Goal: Book appointment/travel/reservation

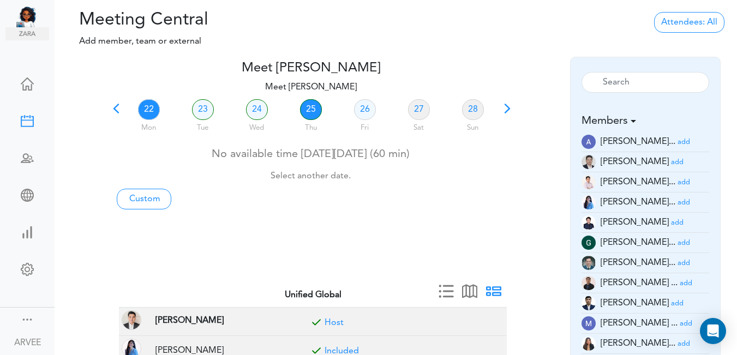
click at [315, 109] on link "25" at bounding box center [311, 109] width 22 height 21
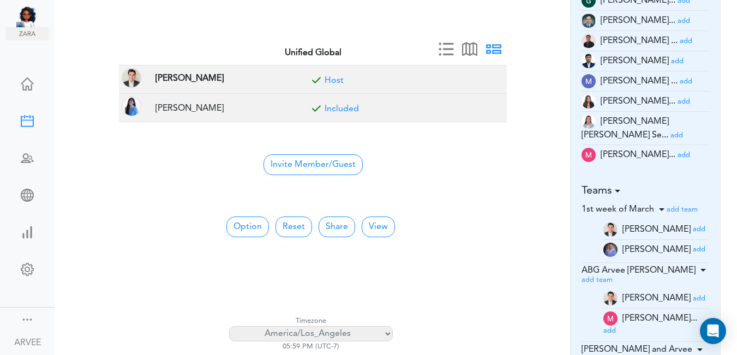
scroll to position [229, 0]
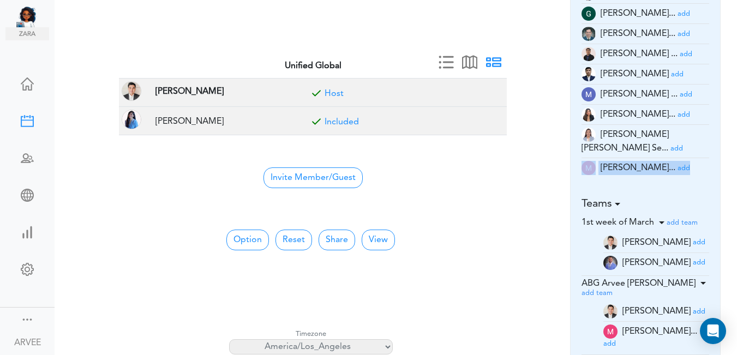
click at [736, 145] on div "Meet [PERSON_NAME] team->name team->description at client_name" at bounding box center [396, 5] width 682 height 355
click at [736, 143] on div "Meet [PERSON_NAME] team->name team->description at client_name" at bounding box center [396, 5] width 682 height 355
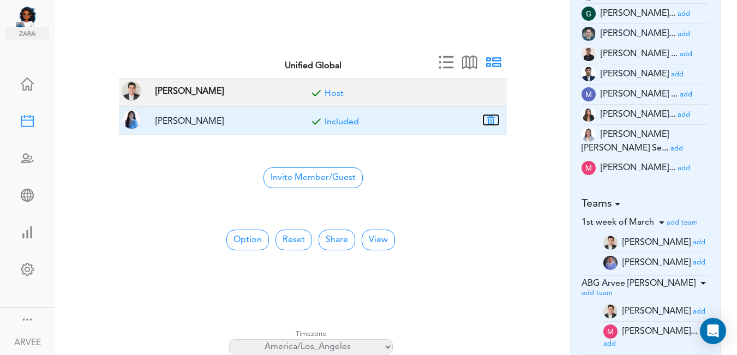
click at [492, 119] on button "button" at bounding box center [490, 120] width 15 height 10
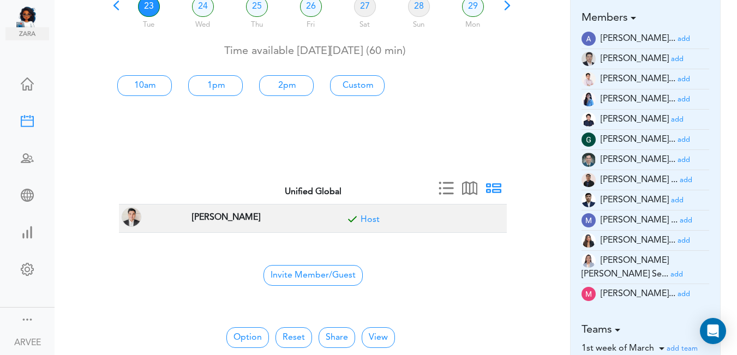
scroll to position [96, 0]
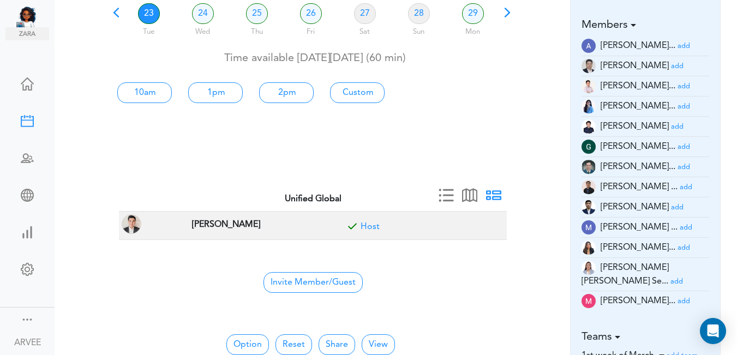
click at [677, 86] on small "add" at bounding box center [683, 86] width 13 height 7
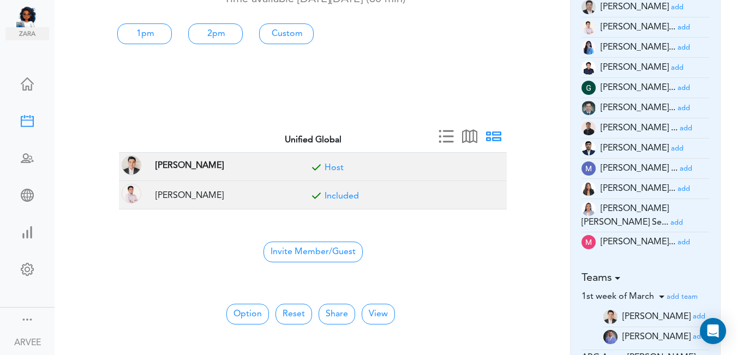
scroll to position [159, 0]
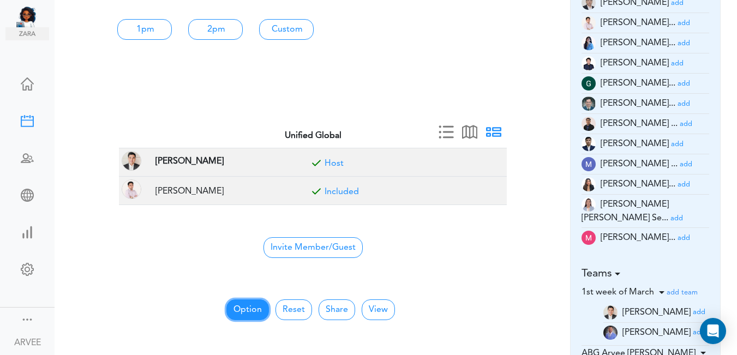
click at [240, 310] on button "Option" at bounding box center [247, 309] width 43 height 21
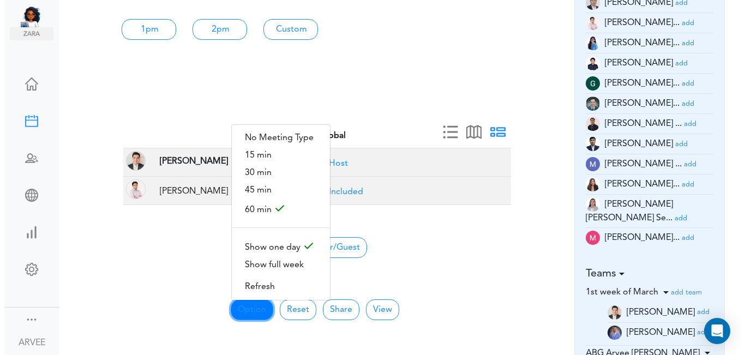
scroll to position [0, 0]
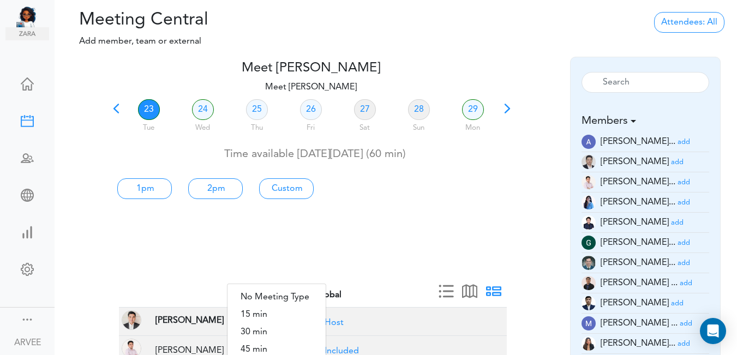
click at [350, 215] on div "23 Tue 24 Wed 25 Thu 26 Fri 27 Sat 28 Sun 29 Mon Time available [DATE][DATE] (6…" at bounding box center [311, 193] width 404 height 193
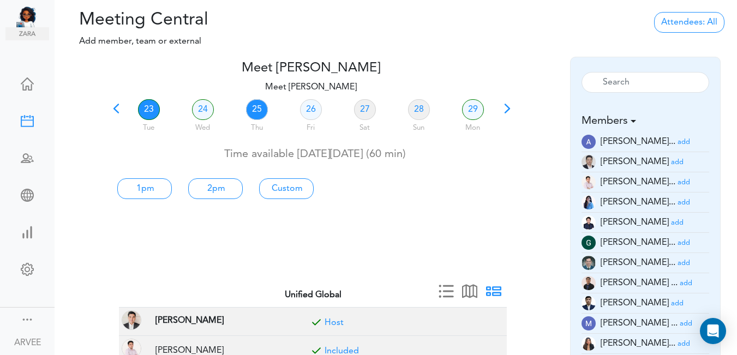
click at [256, 106] on link "25" at bounding box center [257, 109] width 22 height 21
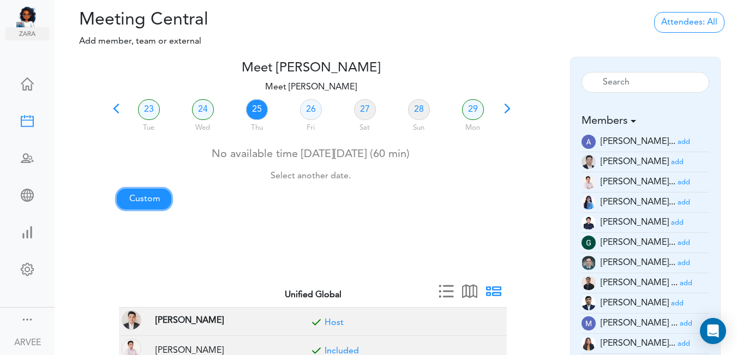
click at [136, 197] on link "Custom" at bounding box center [144, 199] width 55 height 21
type input "Meet [PERSON_NAME]"
type input "[URL][DOMAIN_NAME][SECURITY_DATA]"
type input "[DATE]T13:00"
type input "[DATE]T13:30"
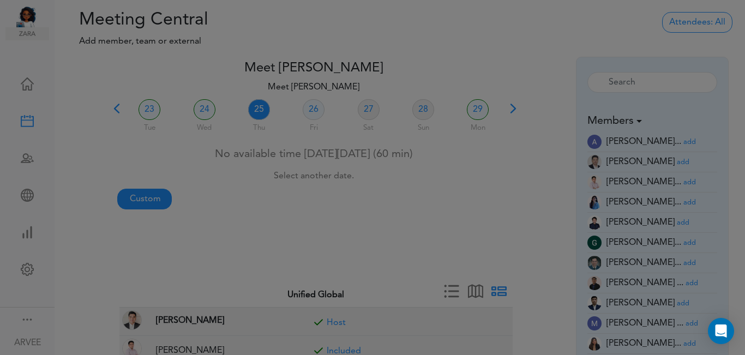
click at [136, 197] on div at bounding box center [372, 177] width 745 height 355
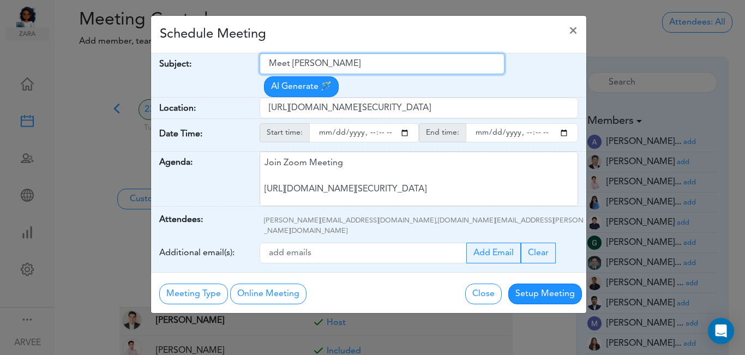
drag, startPoint x: 269, startPoint y: 64, endPoint x: 359, endPoint y: 63, distance: 89.5
click at [359, 63] on input "Meet [PERSON_NAME]" at bounding box center [382, 63] width 245 height 21
paste input "ABG | [PERSON_NAME] | 2025 Tax Planning & 2024 Tax Return"
type input "ABG | [PERSON_NAME] | 2025 Tax Planning & 2024 Tax Return"
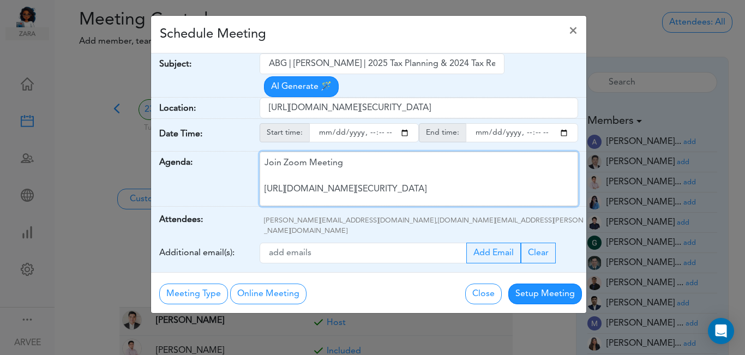
click at [368, 159] on div "Join Zoom Meeting [URL][DOMAIN_NAME][SECURITY_DATA] Meeting ID: 9174257685 Pass…" at bounding box center [419, 179] width 319 height 55
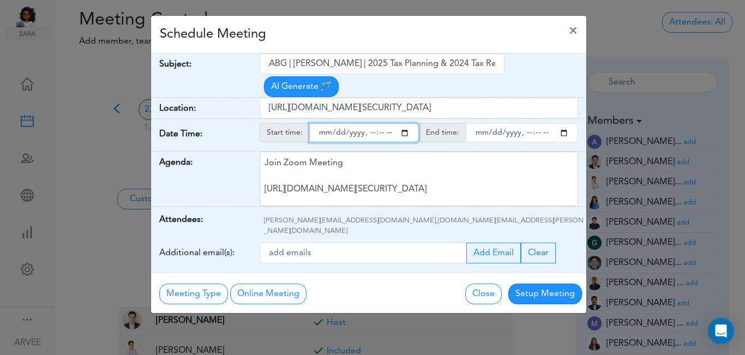
click at [407, 123] on input "starttime" at bounding box center [364, 132] width 110 height 19
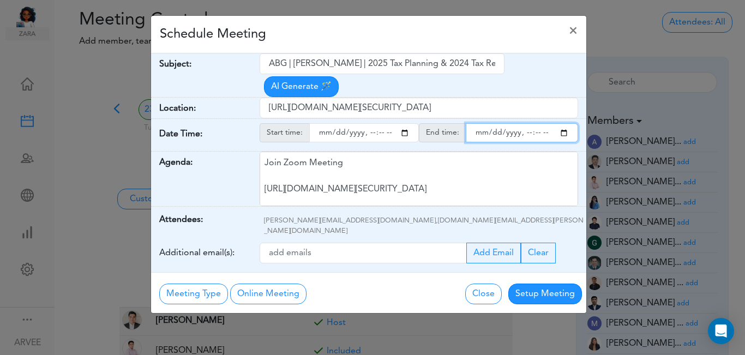
type input "[DATE]T16:00"
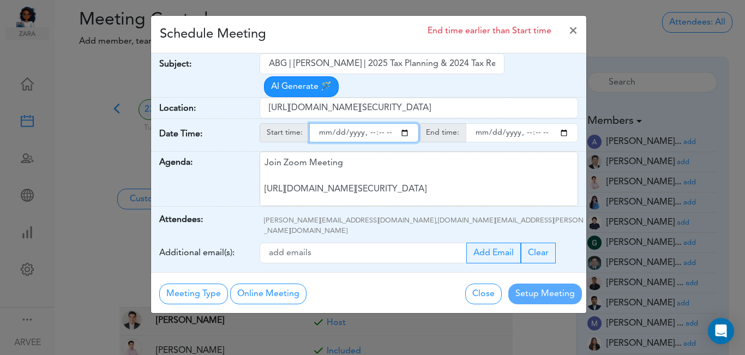
click at [564, 123] on input "endtime" at bounding box center [522, 132] width 112 height 19
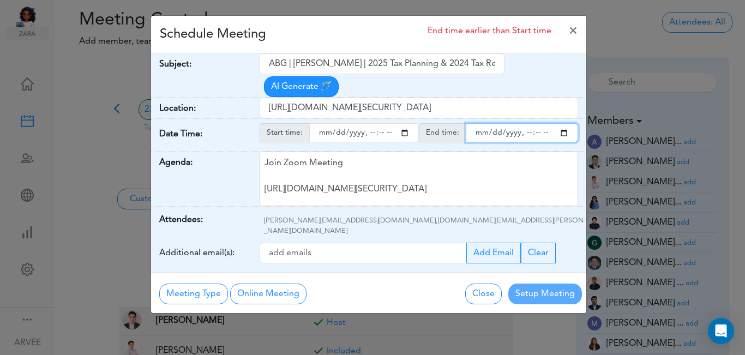
click at [539, 123] on input "endtime" at bounding box center [522, 132] width 112 height 19
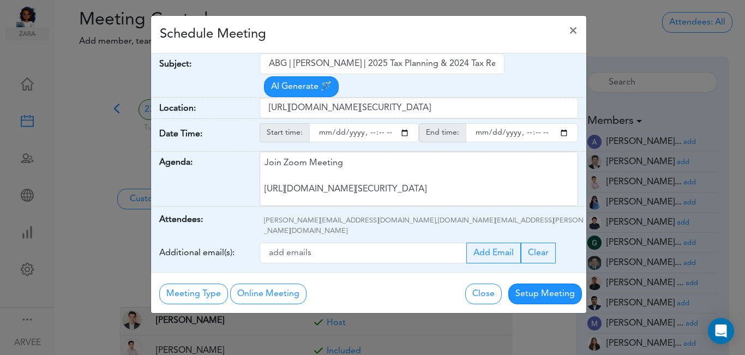
click at [339, 35] on div "Schedule Meeting ×" at bounding box center [368, 35] width 435 height 38
click at [526, 123] on input "endtime" at bounding box center [522, 132] width 112 height 19
type input "[DATE]T17:00"
click at [415, 36] on div "Schedule Meeting ×" at bounding box center [368, 35] width 435 height 38
click at [542, 284] on button "Setup Meeting" at bounding box center [545, 294] width 74 height 21
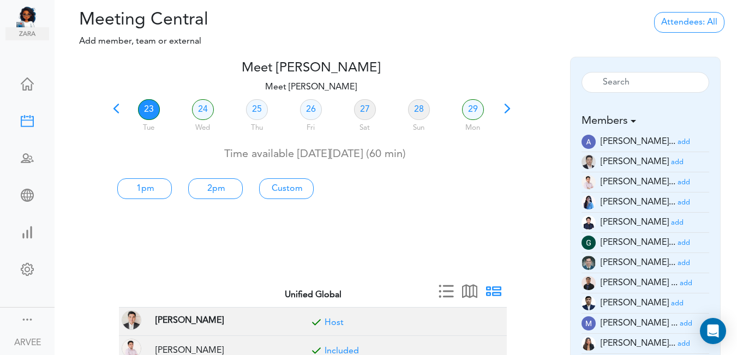
click at [110, 110] on span at bounding box center [116, 112] width 15 height 15
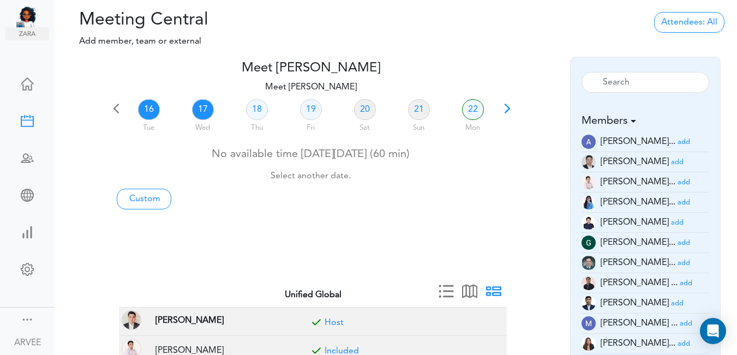
click at [205, 113] on link "17" at bounding box center [203, 109] width 22 height 21
click at [142, 200] on link "Custom" at bounding box center [144, 199] width 55 height 21
type input "Meet [PERSON_NAME]"
type input "[URL][DOMAIN_NAME][SECURITY_DATA]"
type input "[DATE]T13:00"
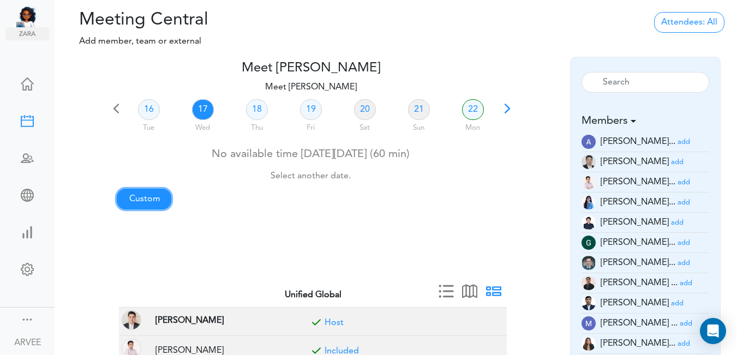
type input "[DATE]T13:30"
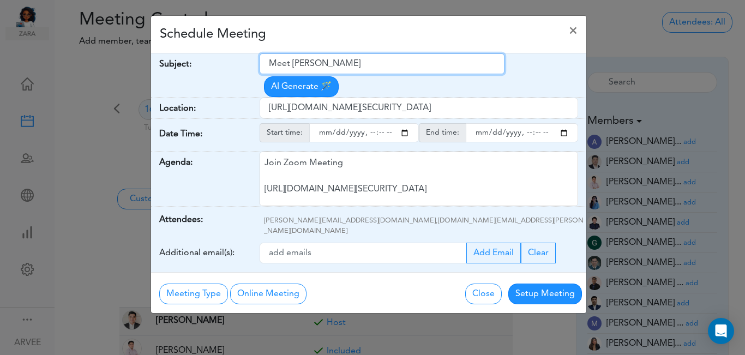
drag, startPoint x: 270, startPoint y: 59, endPoint x: 365, endPoint y: 51, distance: 95.8
click at [365, 51] on div "Schedule Meeting × Your Name: (required) [PERSON_NAME] Email: (required) [PERSO…" at bounding box center [369, 164] width 436 height 298
paste input "TWE x Tax Planning | [PERSON_NAME]"
type input "TWE x Tax Planning | [PERSON_NAME]"
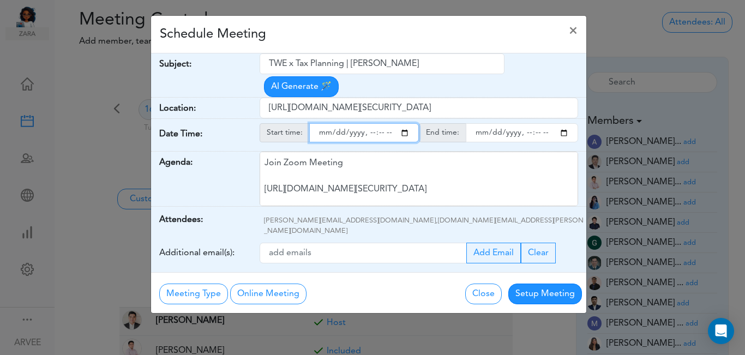
click at [406, 123] on input "starttime" at bounding box center [364, 132] width 110 height 19
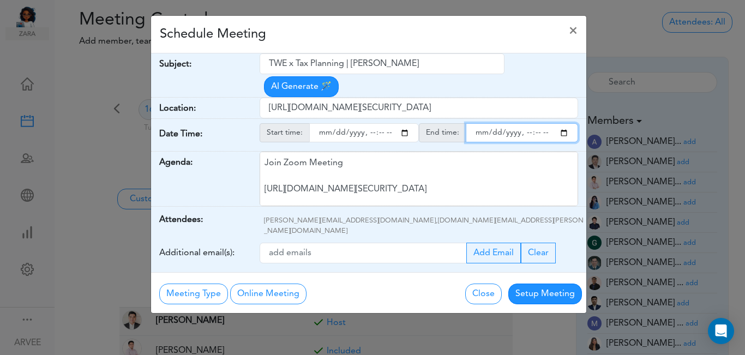
type input "[DATE]T17:00"
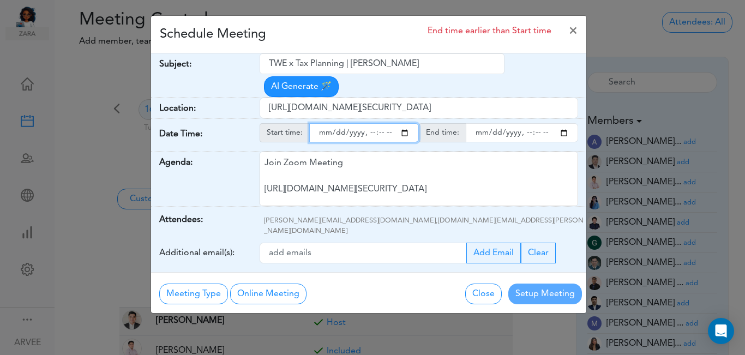
click at [562, 123] on input "endtime" at bounding box center [522, 132] width 112 height 19
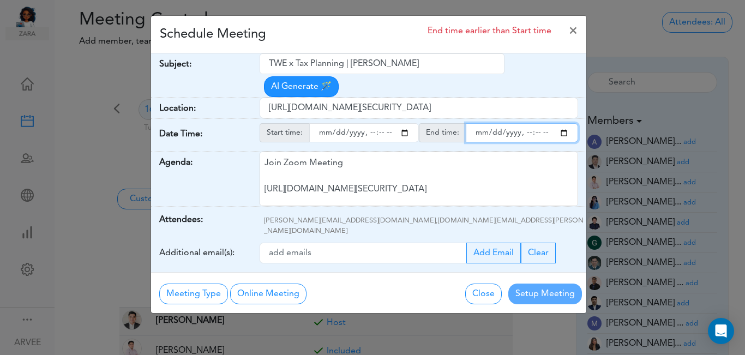
click at [537, 123] on input "endtime" at bounding box center [522, 132] width 112 height 19
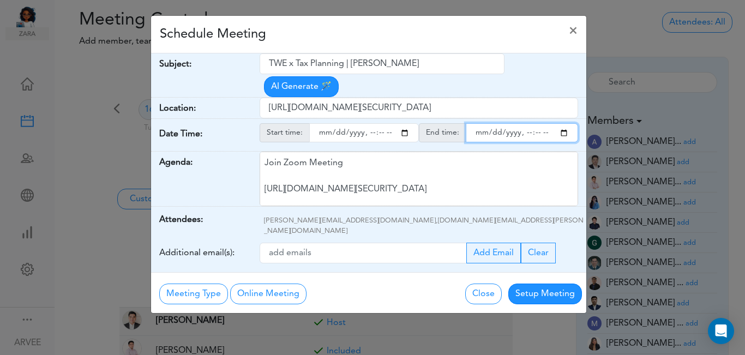
click at [537, 123] on input "endtime" at bounding box center [522, 132] width 112 height 19
type input "[DATE]T18:00"
click at [369, 44] on div "Schedule Meeting ×" at bounding box center [368, 35] width 435 height 38
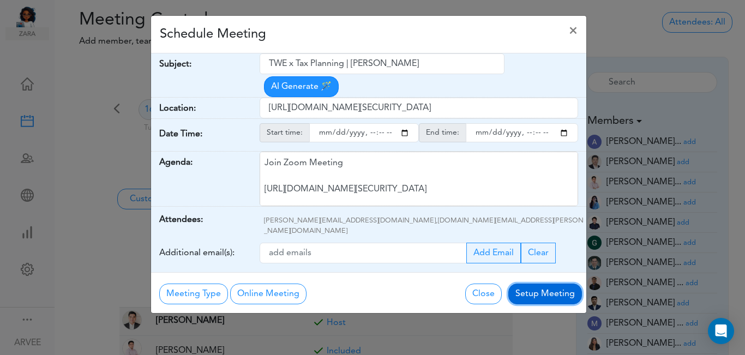
click at [538, 284] on button "Setup Meeting" at bounding box center [545, 294] width 74 height 21
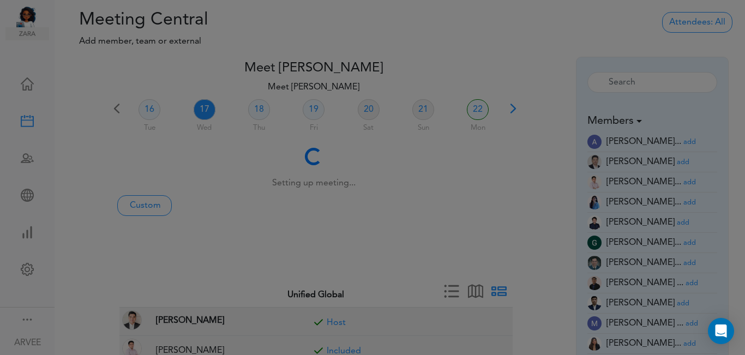
click at [538, 262] on div "Meeting Type No Meeting Type Online Meeting Zoom Meeting Google Meeting Outlook…" at bounding box center [368, 265] width 435 height 41
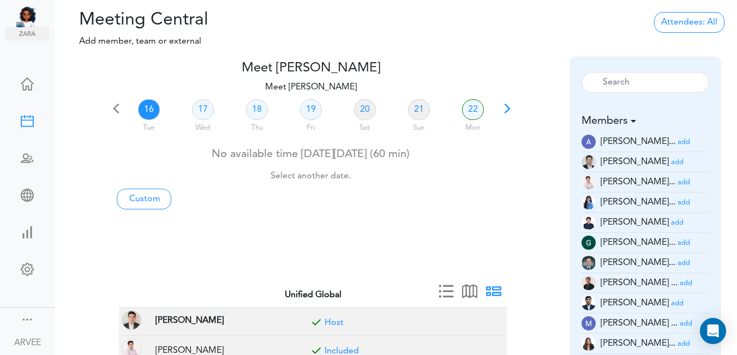
click at [506, 107] on span at bounding box center [507, 112] width 15 height 15
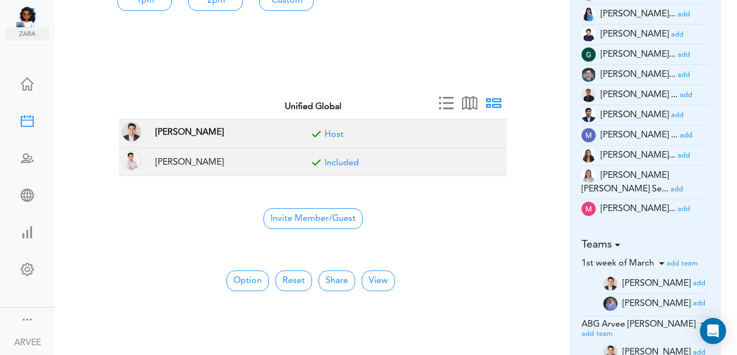
scroll to position [210, 0]
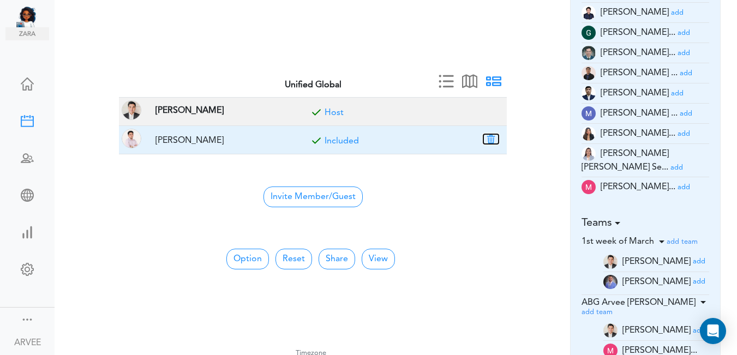
click at [491, 139] on button "button" at bounding box center [490, 139] width 15 height 10
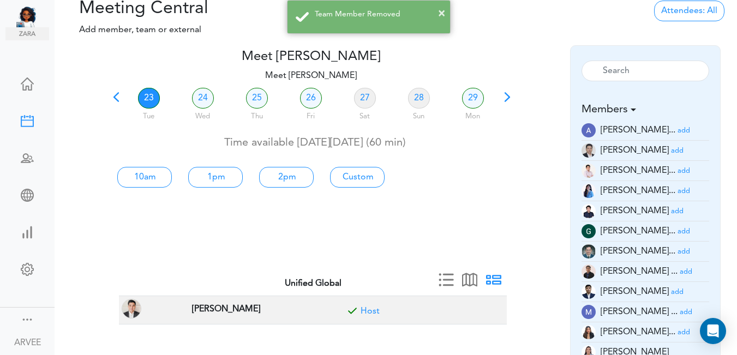
scroll to position [6, 0]
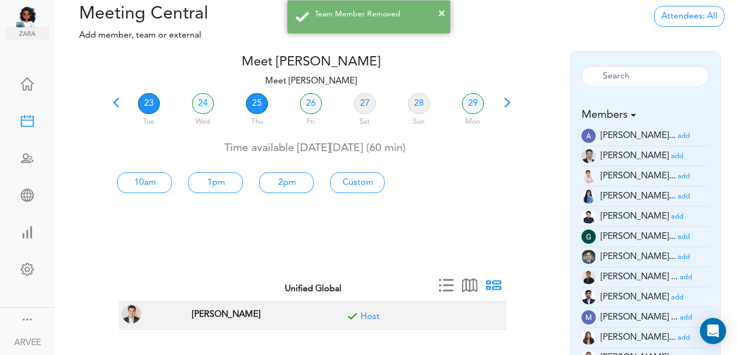
click at [250, 101] on link "25" at bounding box center [257, 103] width 22 height 21
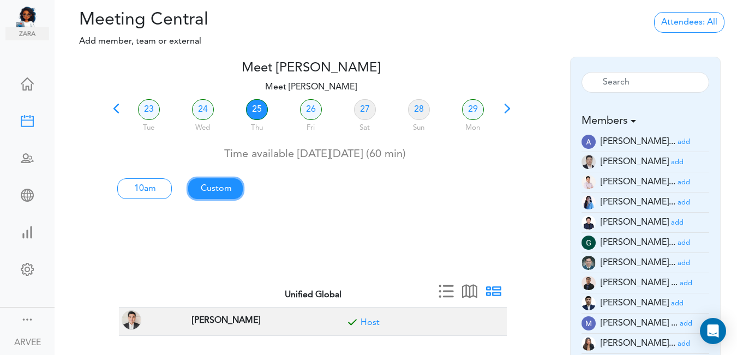
click at [220, 187] on link "Custom" at bounding box center [215, 188] width 55 height 21
type input "Meet [PERSON_NAME]"
type input "[URL][DOMAIN_NAME][SECURITY_DATA]"
type input "[DATE]T10:00"
type input "[DATE]T11:00"
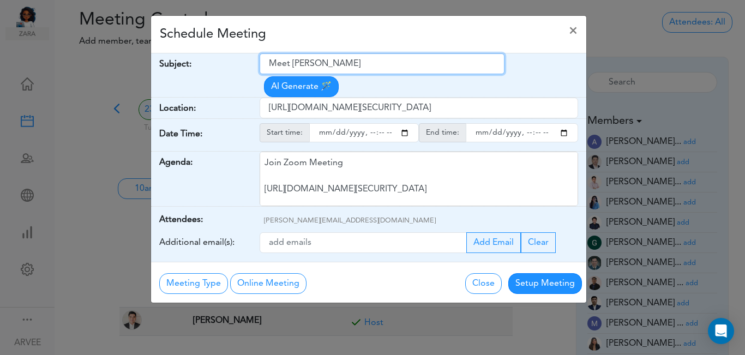
drag, startPoint x: 270, startPoint y: 63, endPoint x: 366, endPoint y: 56, distance: 96.2
click at [366, 56] on input "Meet [PERSON_NAME]" at bounding box center [382, 63] width 245 height 21
paste input "[[PERSON_NAME] ABG] - 2025 Individual Tax Engagement"
type input "[[PERSON_NAME] ABG] - 2025 Individual Tax Engagement"
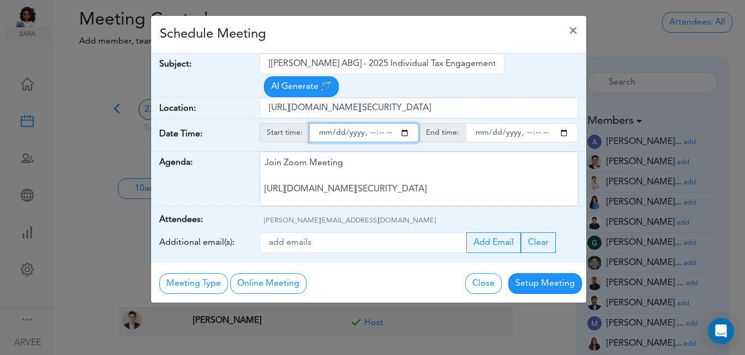
click at [405, 123] on input "starttime" at bounding box center [364, 132] width 110 height 19
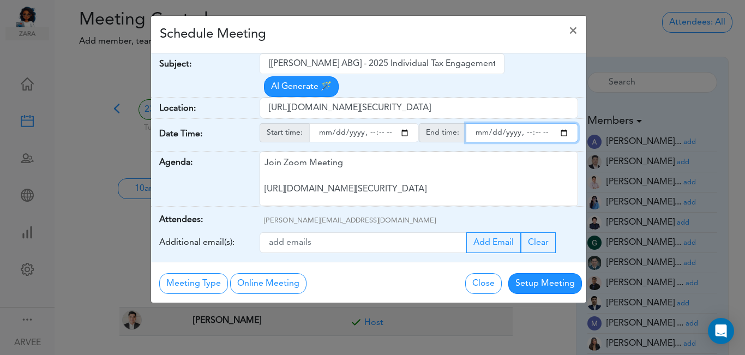
type input "[DATE]T11:00"
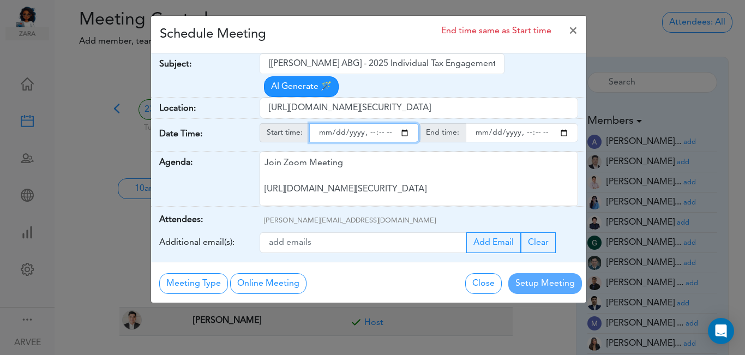
click at [564, 123] on input "endtime" at bounding box center [522, 132] width 112 height 19
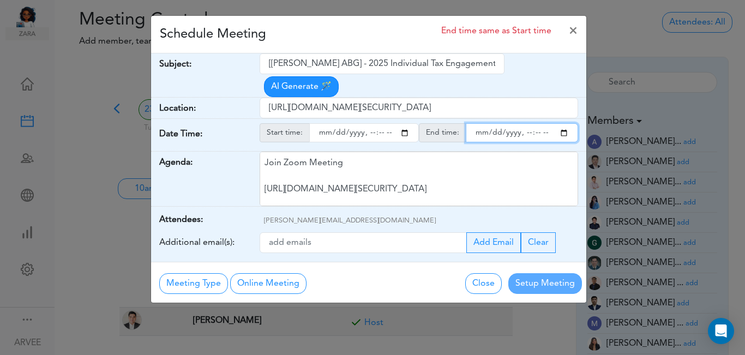
click at [564, 123] on input "endtime" at bounding box center [522, 132] width 112 height 19
type input "[DATE]T12:00"
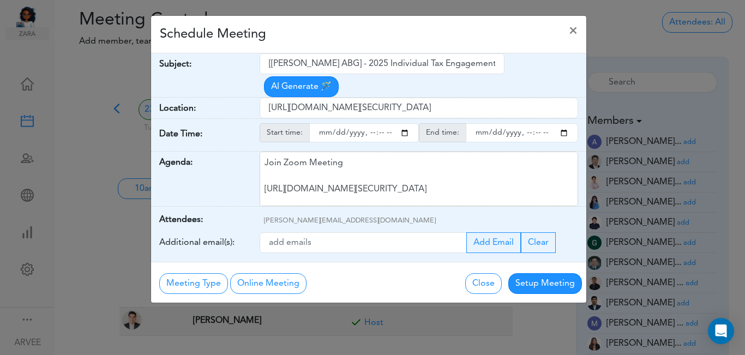
click at [308, 28] on div "Schedule Meeting ×" at bounding box center [368, 35] width 435 height 38
click at [541, 273] on button "Setup Meeting" at bounding box center [545, 283] width 74 height 21
